Goal: Transaction & Acquisition: Purchase product/service

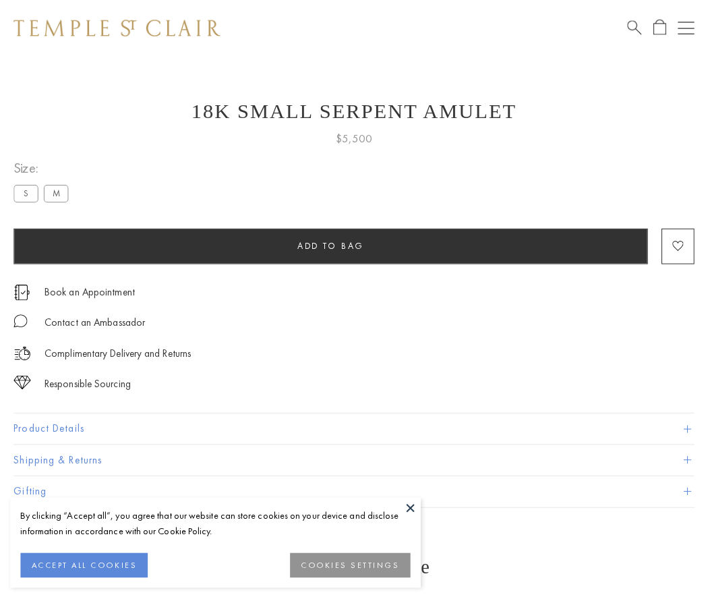
scroll to position [54, 0]
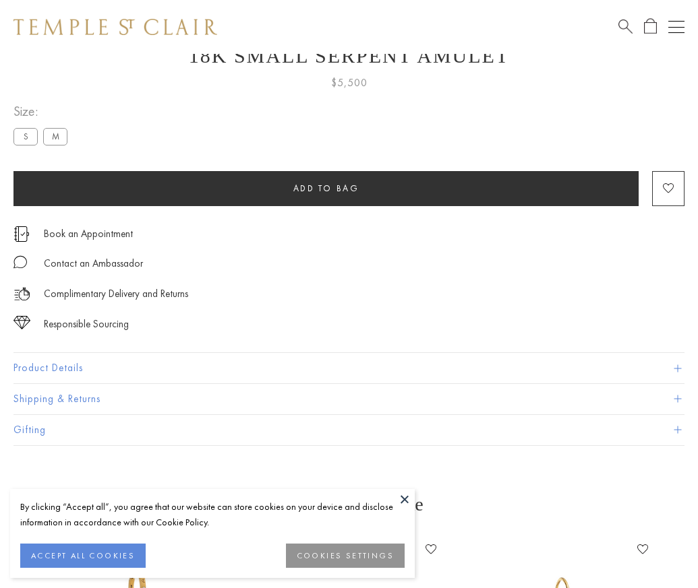
click at [326, 187] on span "Add to bag" at bounding box center [326, 188] width 66 height 11
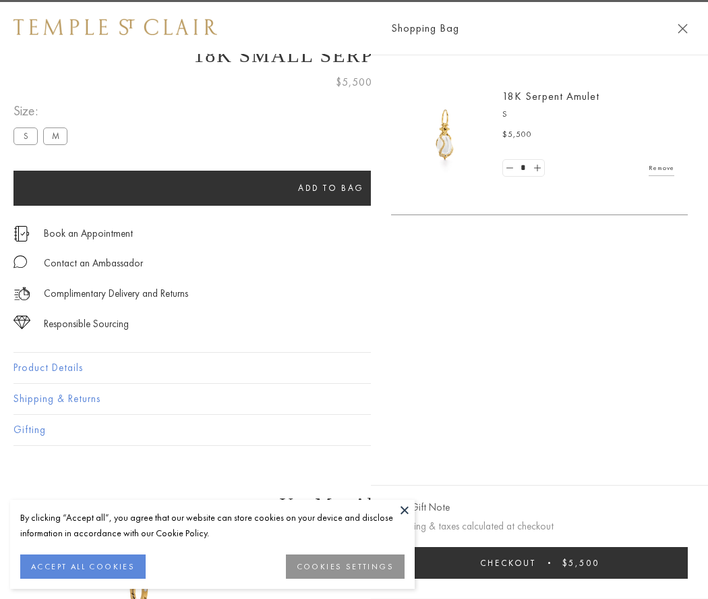
click at [563, 562] on button "Checkout $5,500" at bounding box center [539, 563] width 297 height 32
